Goal: Task Accomplishment & Management: Use online tool/utility

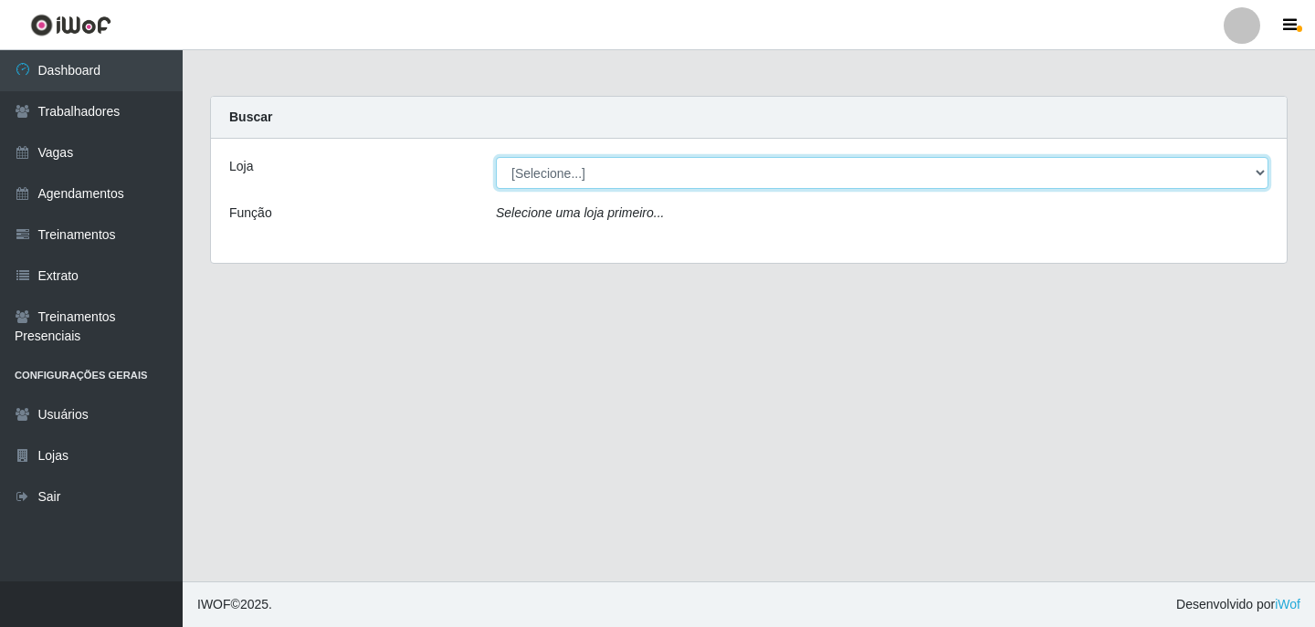
click at [606, 169] on select "[Selecione...] Leite Clan - Bayeux" at bounding box center [882, 173] width 772 height 32
select select "452"
click at [496, 157] on select "[Selecione...] Leite Clan - Bayeux" at bounding box center [882, 173] width 772 height 32
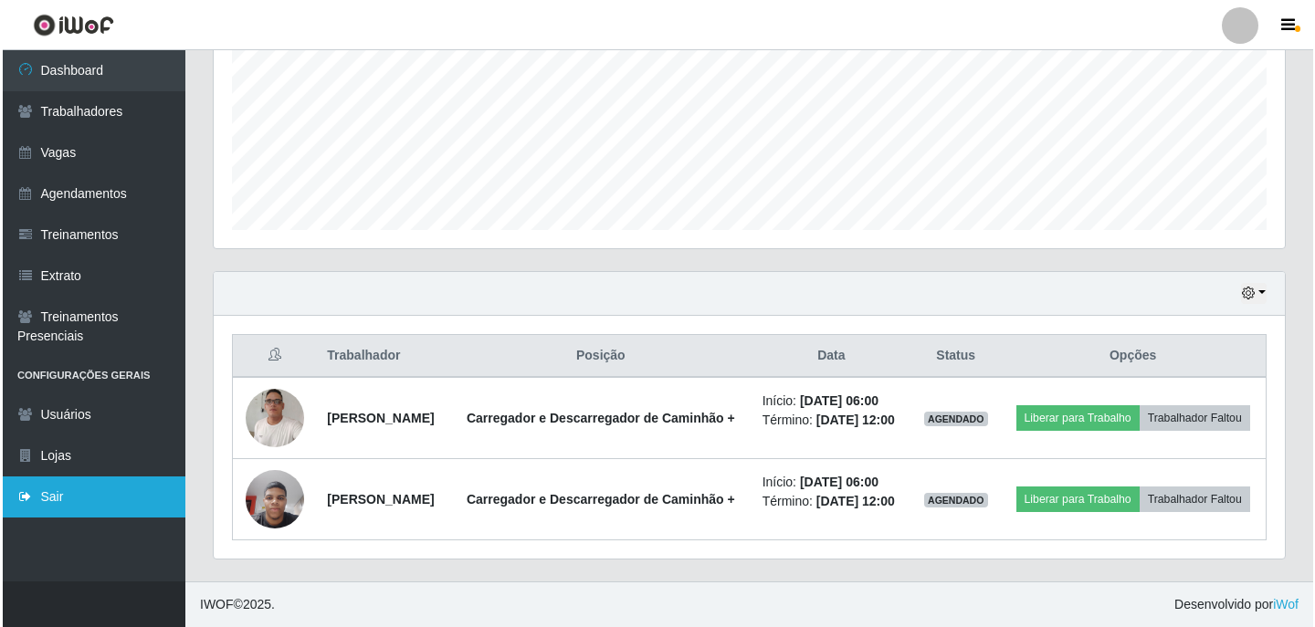
scroll to position [488, 0]
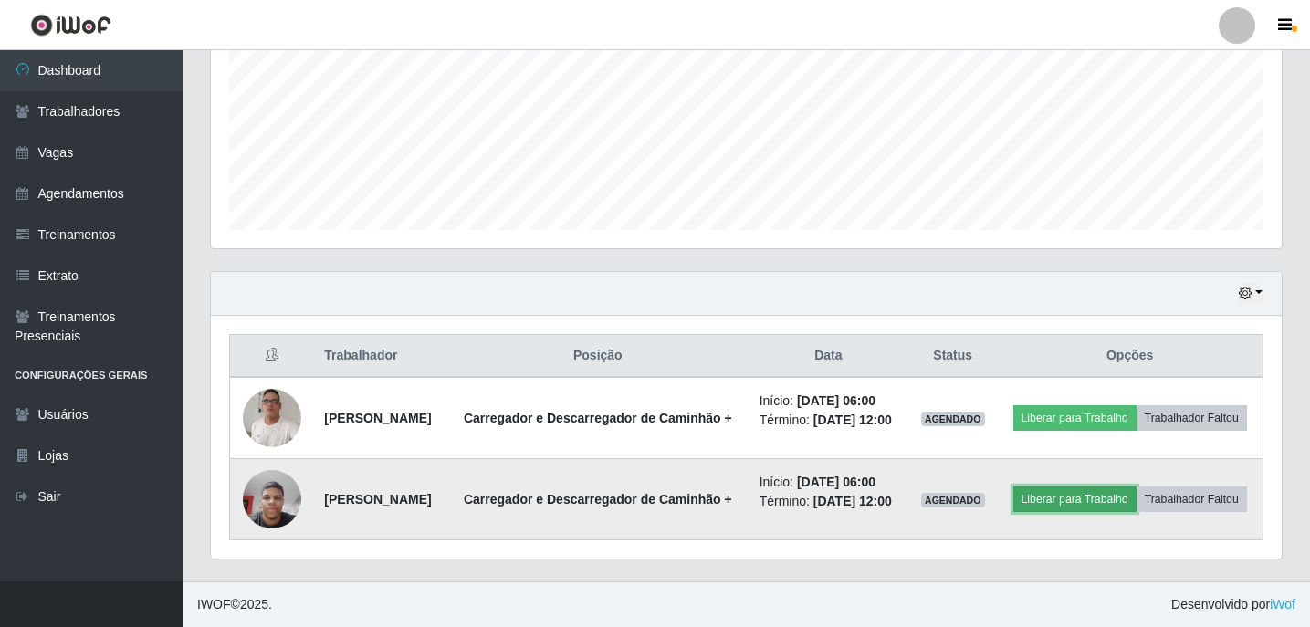
click at [1137, 487] on button "Liberar para Trabalho" at bounding box center [1074, 500] width 123 height 26
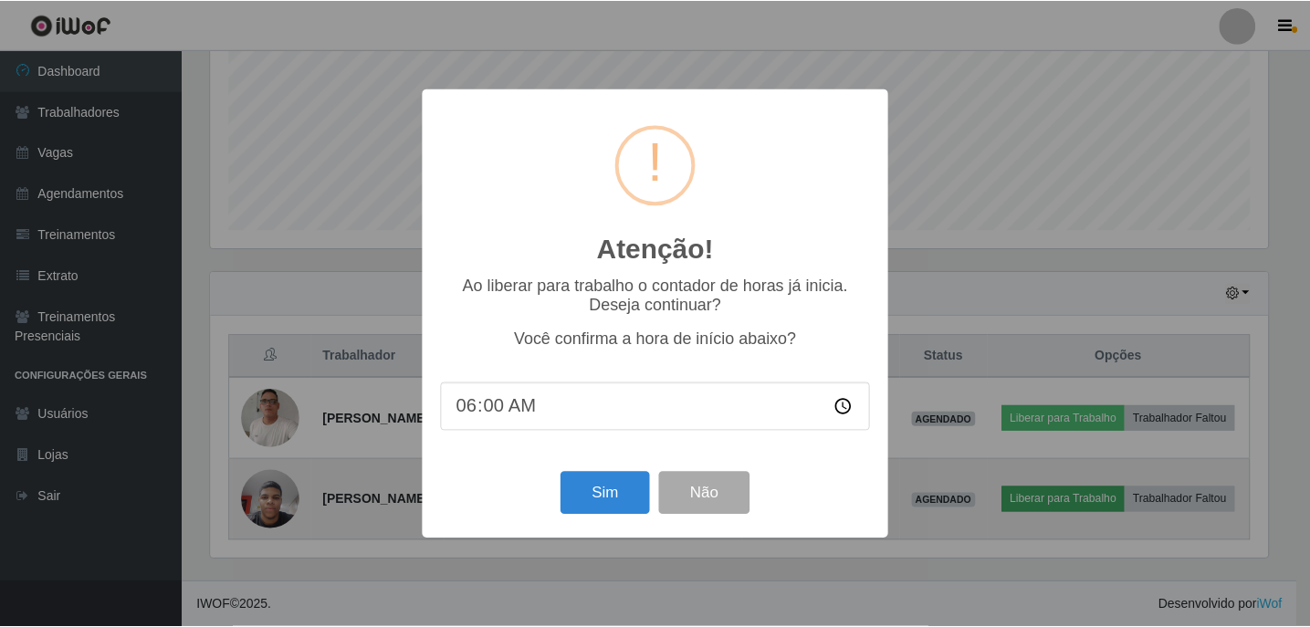
scroll to position [379, 1062]
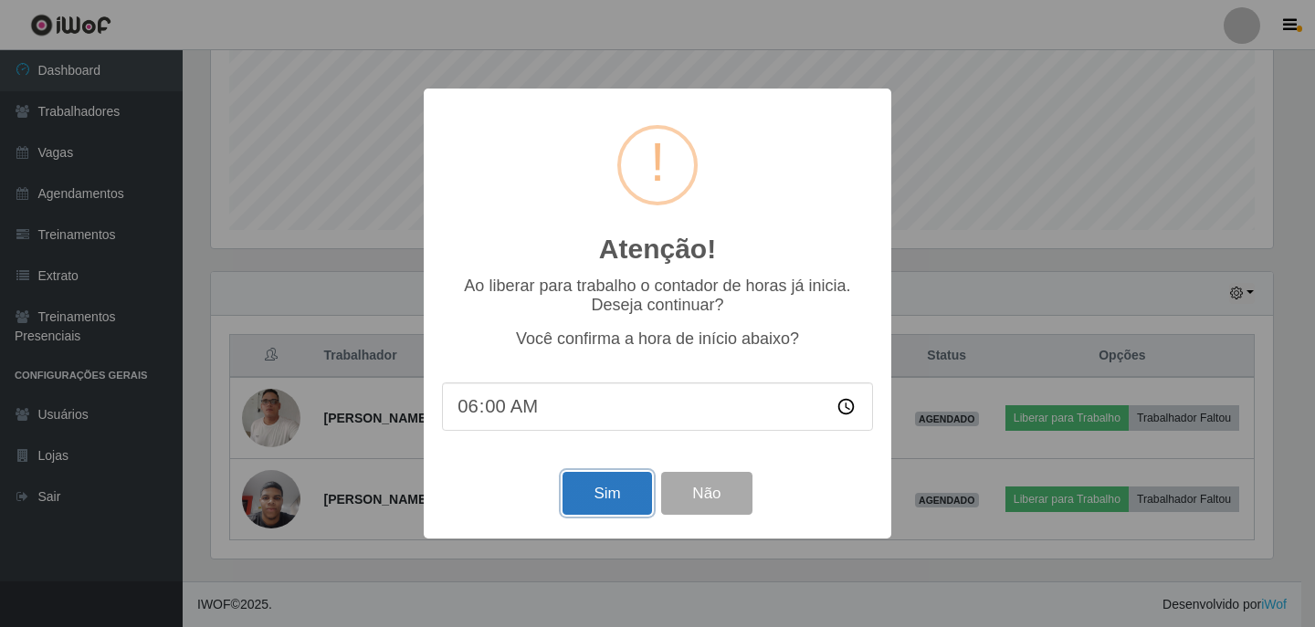
click at [618, 478] on button "Sim" at bounding box center [606, 493] width 89 height 43
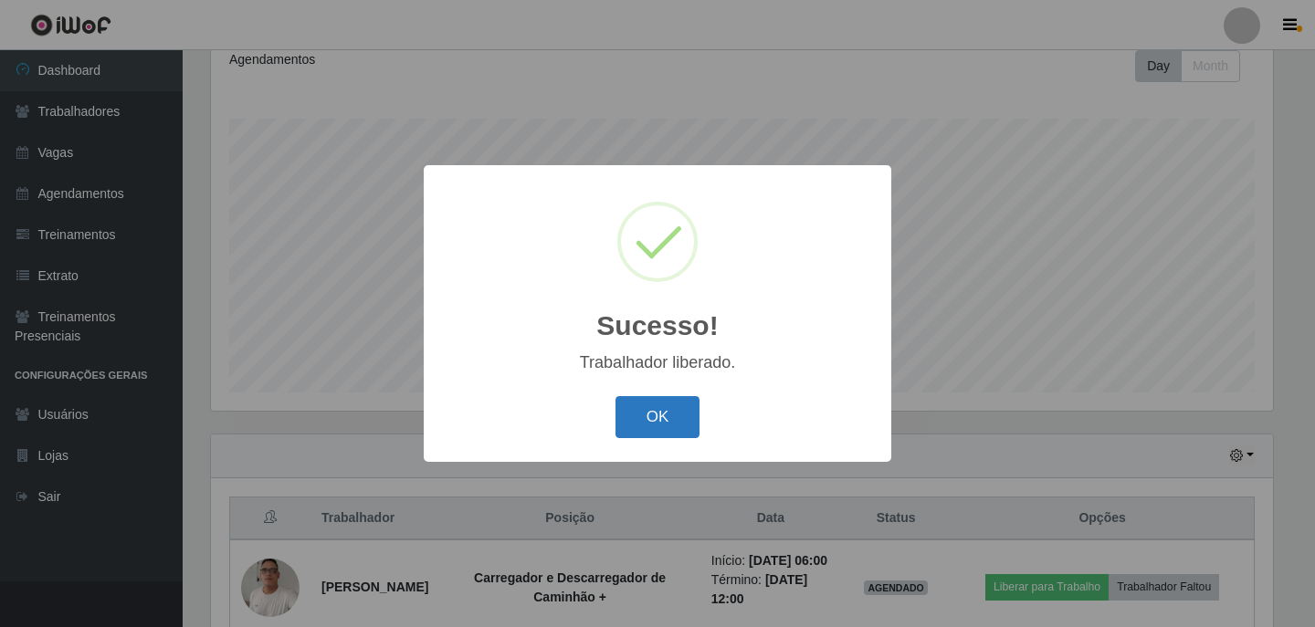
click at [665, 436] on button "OK" at bounding box center [657, 417] width 85 height 43
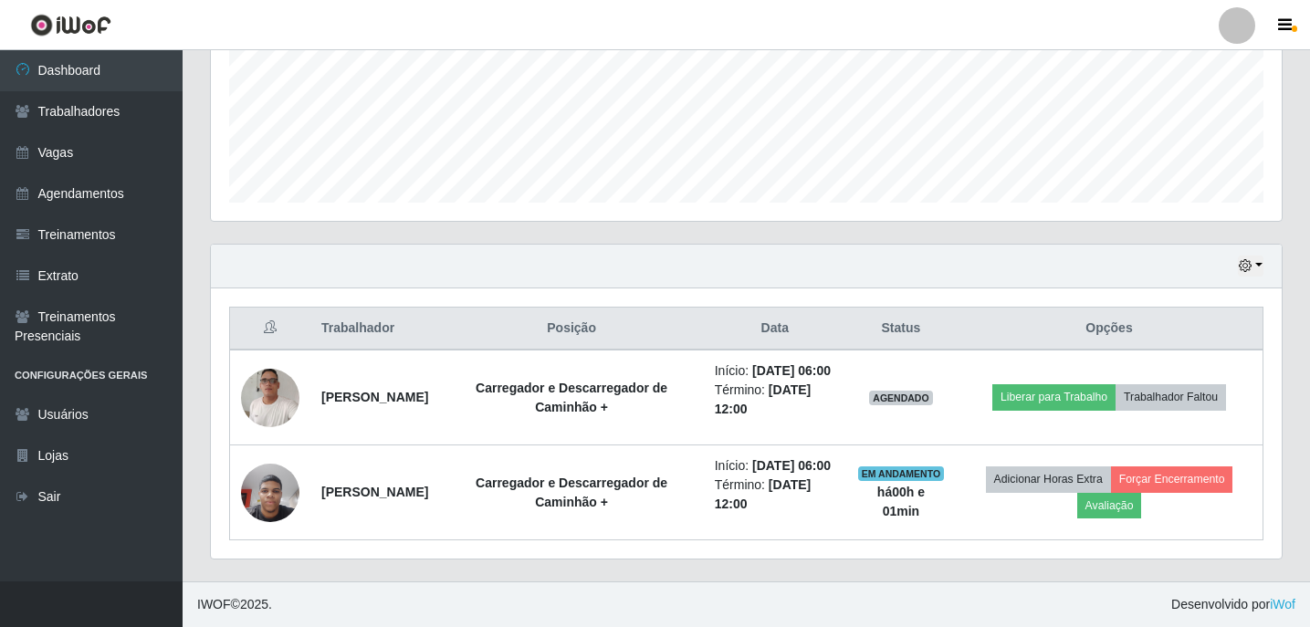
scroll to position [488, 0]
